Goal: Information Seeking & Learning: Check status

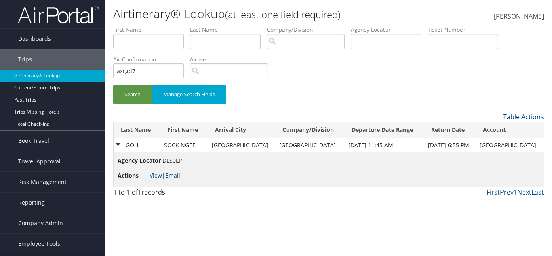
click at [177, 160] on span "DLS0LP" at bounding box center [171, 160] width 19 height 8
copy span "DLS0LP"
drag, startPoint x: 266, startPoint y: 143, endPoint x: 308, endPoint y: 145, distance: 42.1
click at [308, 145] on td "[GEOGRAPHIC_DATA]" at bounding box center [309, 145] width 69 height 15
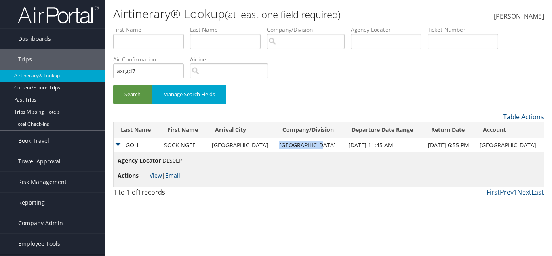
copy td "[GEOGRAPHIC_DATA]"
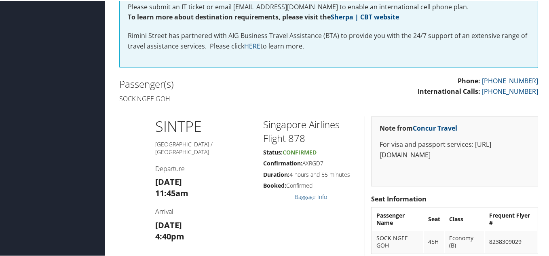
scroll to position [202, 0]
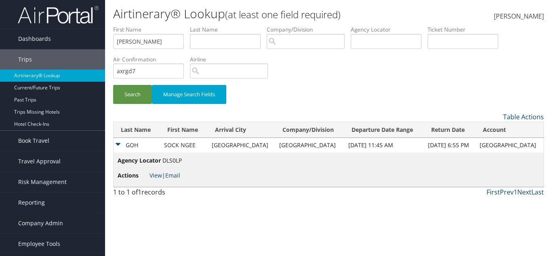
click at [153, 42] on input "Robert Warner" at bounding box center [148, 41] width 71 height 15
type input "[PERSON_NAME]"
click at [201, 32] on label "Last Name" at bounding box center [228, 29] width 77 height 8
click at [205, 39] on input "text" at bounding box center [225, 41] width 71 height 15
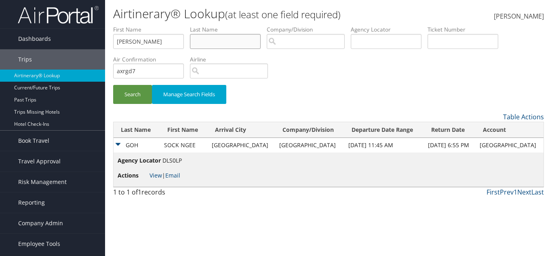
paste input "Warner"
type input "Warner"
click at [161, 65] on input "axrgd7" at bounding box center [148, 70] width 71 height 15
click at [162, 65] on input "axrgd7" at bounding box center [148, 70] width 71 height 15
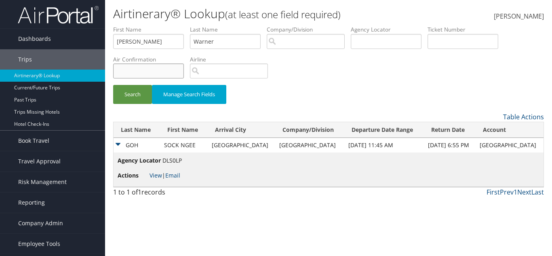
click at [113, 85] on button "Search" at bounding box center [132, 94] width 39 height 19
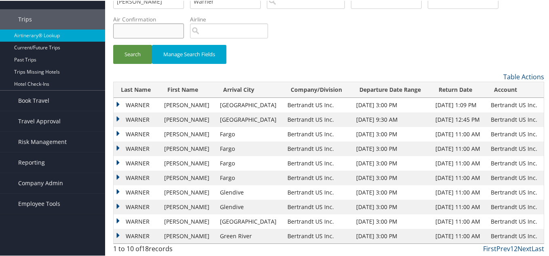
scroll to position [42, 0]
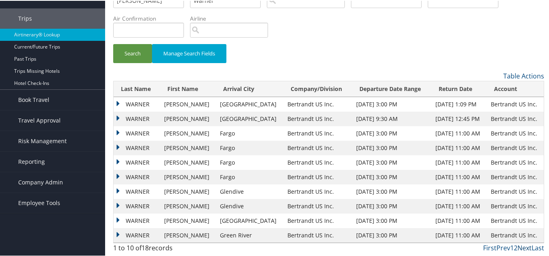
click at [527, 247] on link "Next" at bounding box center [524, 246] width 14 height 9
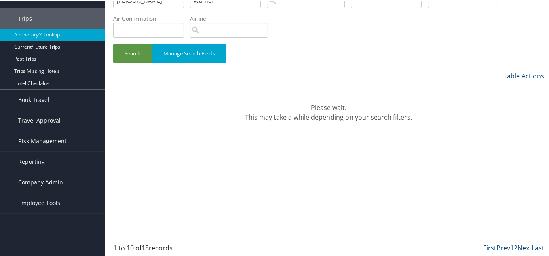
scroll to position [13, 0]
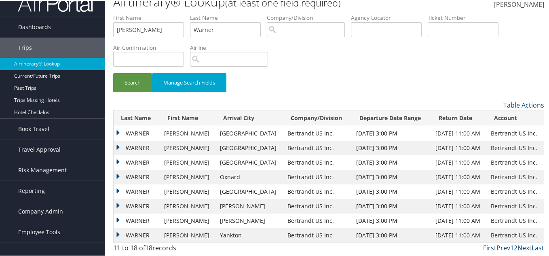
click at [517, 248] on link "Next" at bounding box center [524, 246] width 14 height 9
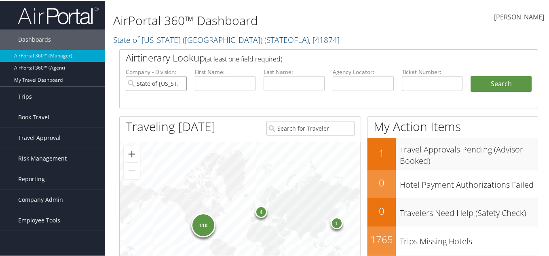
click at [146, 83] on input "State of Louisiana (SOLA)" at bounding box center [156, 82] width 61 height 15
click at [200, 75] on input "text" at bounding box center [225, 82] width 61 height 15
paste input "Robert"
type input "[PERSON_NAME]"
click at [254, 80] on input "[PERSON_NAME]" at bounding box center [225, 82] width 61 height 15
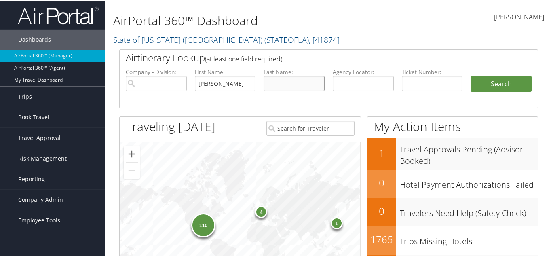
click at [282, 78] on input "text" at bounding box center [293, 82] width 61 height 15
paste input "Warner"
type input "Warner"
click at [154, 86] on input "search" at bounding box center [156, 82] width 61 height 15
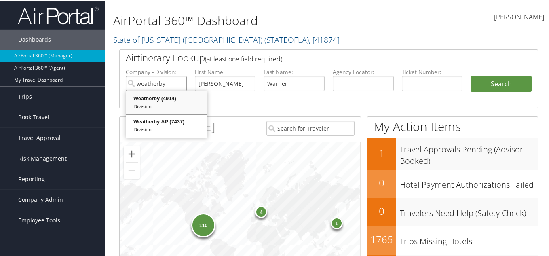
click at [155, 107] on div "Division" at bounding box center [166, 106] width 78 height 8
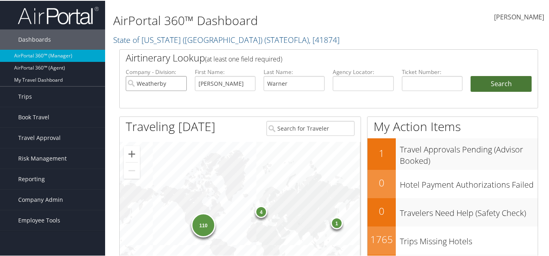
type input "Weatherby"
click at [480, 86] on button "Search" at bounding box center [500, 83] width 61 height 16
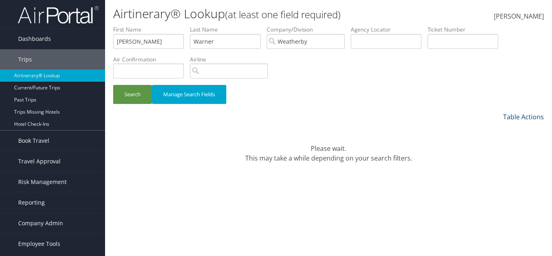
click at [399, 207] on div "Airtinerary® Lookup (at least one field required) [PERSON_NAME] [PERSON_NAME] M…" at bounding box center [328, 128] width 447 height 256
click at [384, 171] on div "Airtinerary® Lookup (at least one field required) [PERSON_NAME] [PERSON_NAME] M…" at bounding box center [328, 128] width 447 height 256
